Goal: Transaction & Acquisition: Purchase product/service

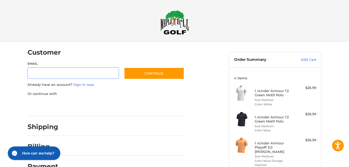
scroll to position [8, 0]
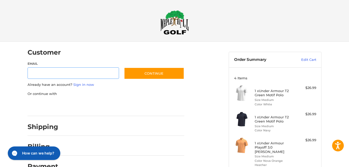
click at [36, 72] on input "Email" at bounding box center [74, 73] width 92 height 12
type input "**********"
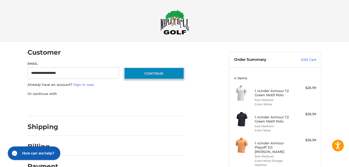
click at [144, 72] on button "Continue" at bounding box center [154, 73] width 60 height 12
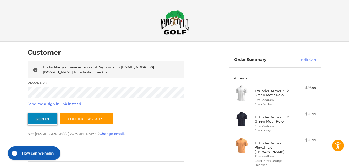
click at [36, 118] on button "Sign In" at bounding box center [43, 119] width 30 height 12
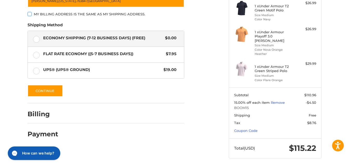
scroll to position [113, 0]
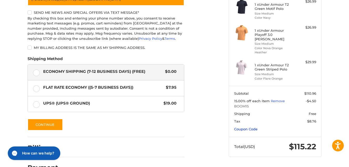
click at [246, 130] on link "Coupon Code" at bounding box center [245, 129] width 23 height 4
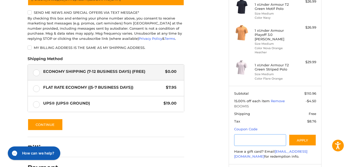
click at [245, 138] on input "Gift Certificate or Coupon Code" at bounding box center [260, 140] width 52 height 12
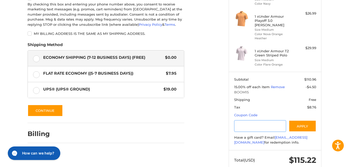
scroll to position [140, 0]
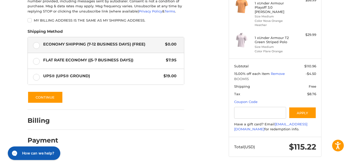
click at [200, 119] on ol "Customer [EMAIL_ADDRESS][DOMAIN_NAME] Sign Out Shipping Shipping Address Si [PE…" at bounding box center [116, 25] width 177 height 247
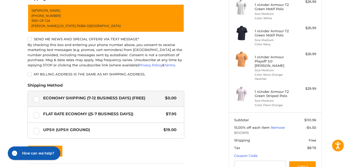
scroll to position [114, 0]
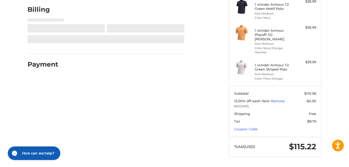
select select "**"
